Goal: Information Seeking & Learning: Learn about a topic

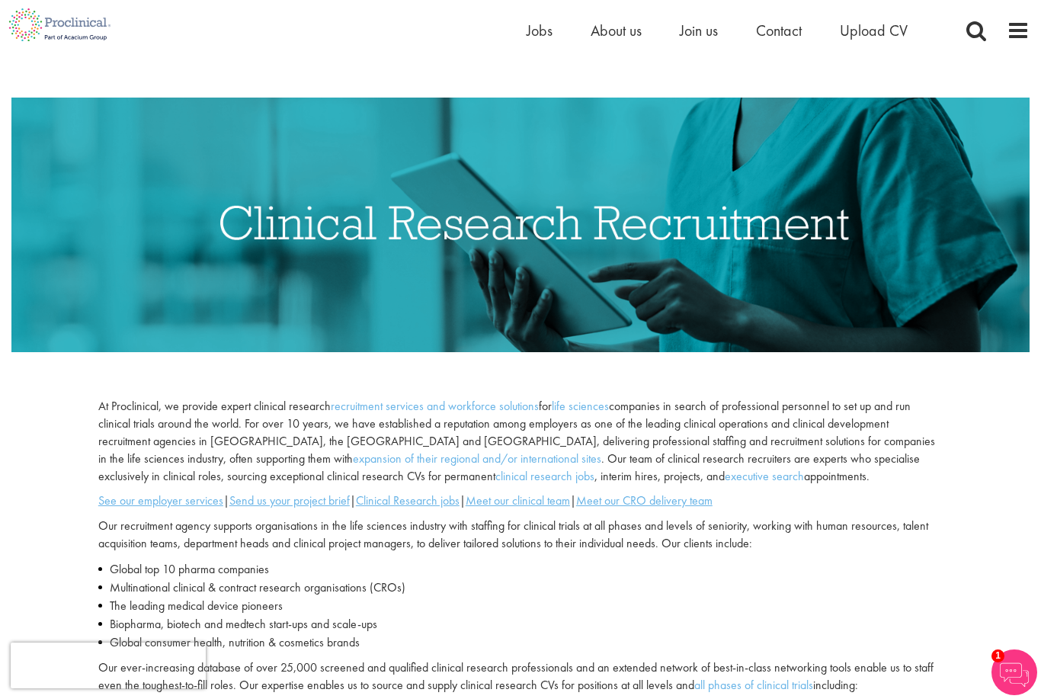
scroll to position [89, 0]
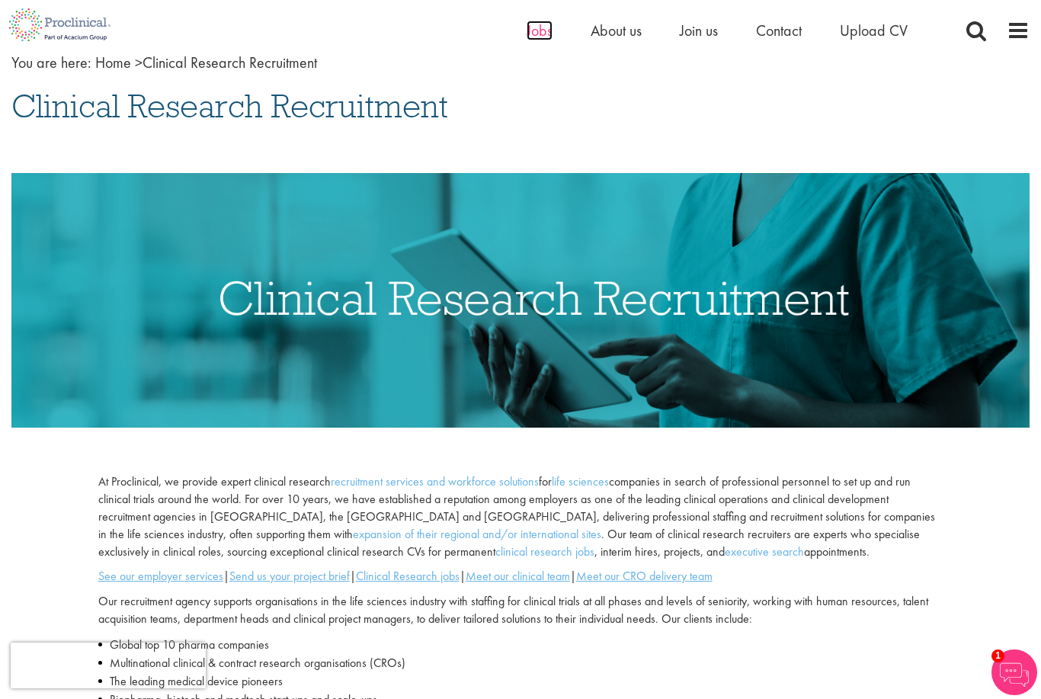
click at [534, 36] on span "Jobs" at bounding box center [540, 31] width 26 height 20
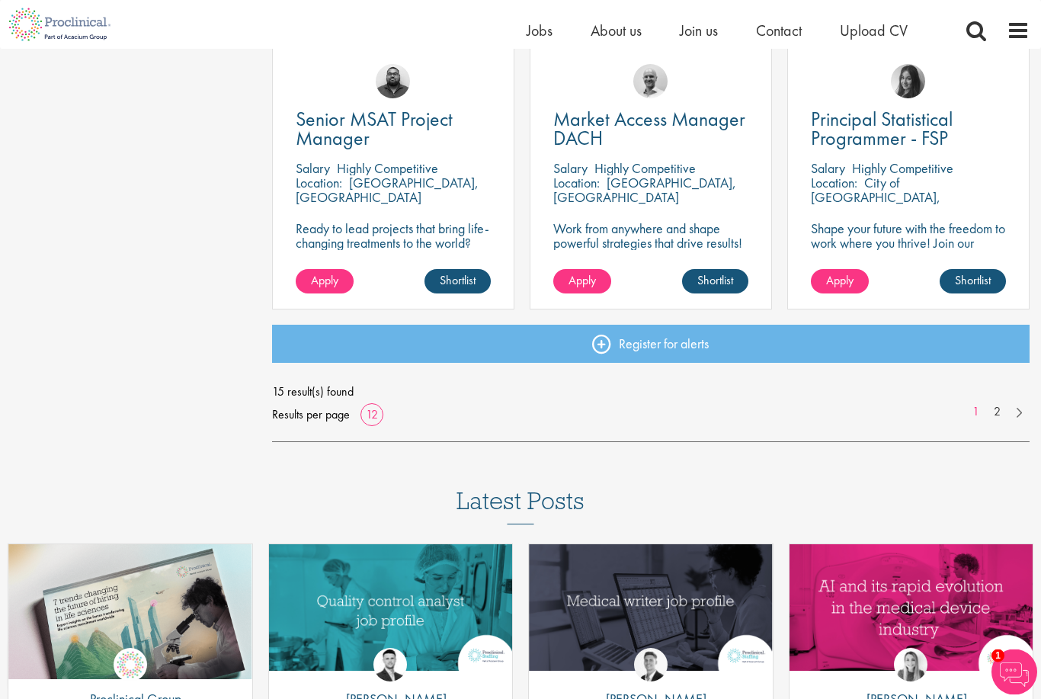
scroll to position [1126, 0]
click at [999, 403] on link "2" at bounding box center [998, 412] width 22 height 18
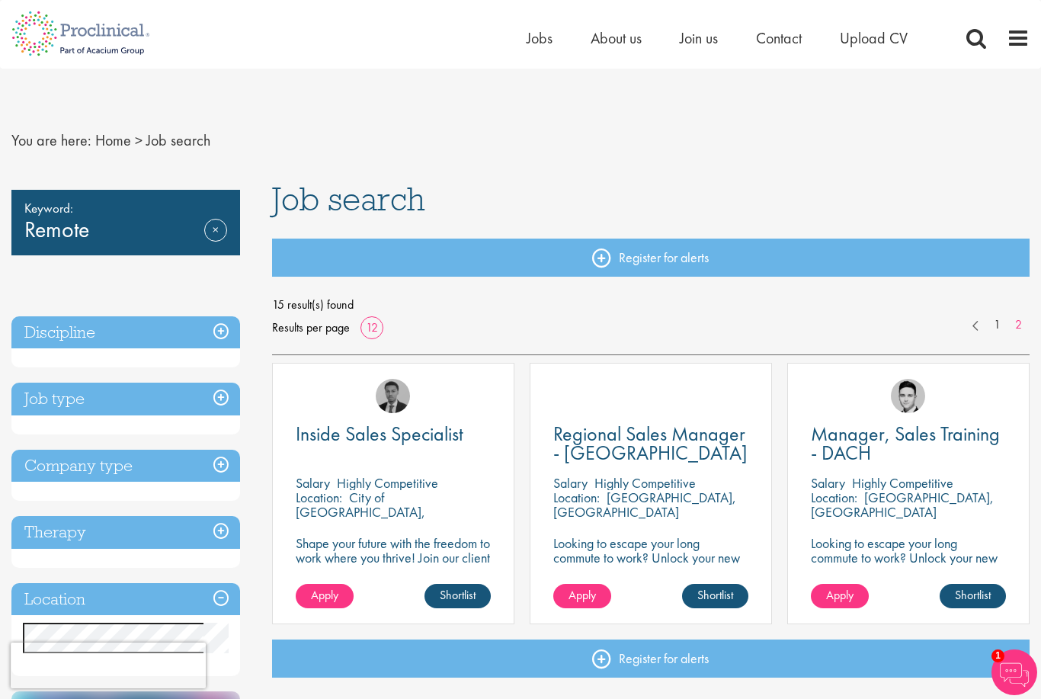
click at [96, 339] on h3 "Discipline" at bounding box center [125, 332] width 229 height 33
